Goal: Navigation & Orientation: Find specific page/section

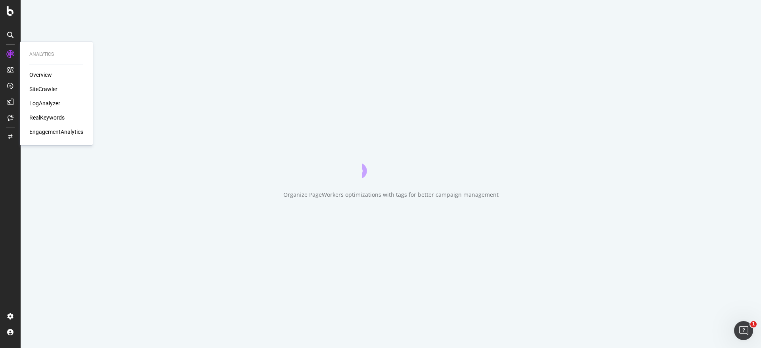
click at [38, 74] on div "Overview" at bounding box center [40, 75] width 23 height 8
